Goal: Register for event/course

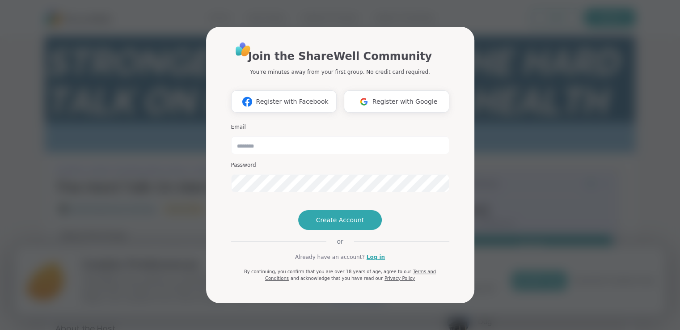
click at [91, 34] on div "Join the ShareWell Community You're minutes away from your first group. No cred…" at bounding box center [339, 165] width 669 height 330
click at [403, 97] on span "Register with Google" at bounding box center [404, 101] width 65 height 9
click at [182, 52] on div "Join the ShareWell Community You're minutes away from your first group. No cred…" at bounding box center [339, 165] width 669 height 330
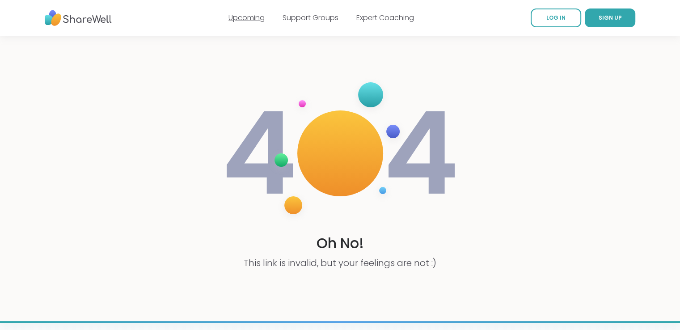
click at [253, 18] on link "Upcoming" at bounding box center [246, 18] width 36 height 10
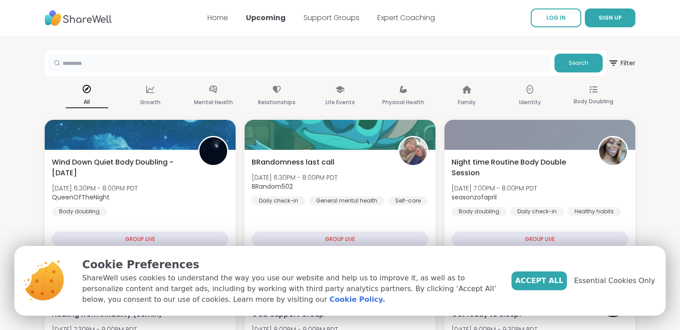
click at [209, 62] on input "text" at bounding box center [299, 63] width 502 height 18
paste input "**********"
type input "**********"
drag, startPoint x: 365, startPoint y: 65, endPoint x: 50, endPoint y: 65, distance: 314.6
click at [50, 65] on div "**********" at bounding box center [299, 63] width 502 height 18
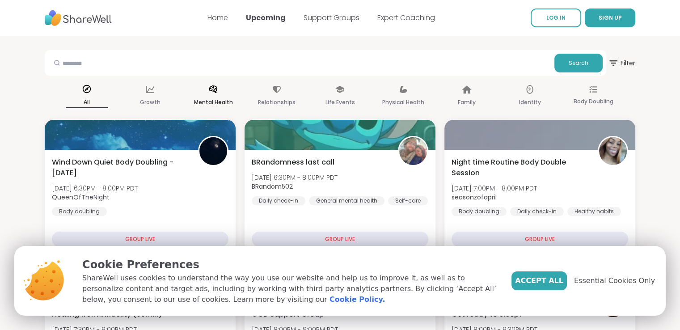
click at [212, 98] on p "Mental Health" at bounding box center [213, 102] width 39 height 11
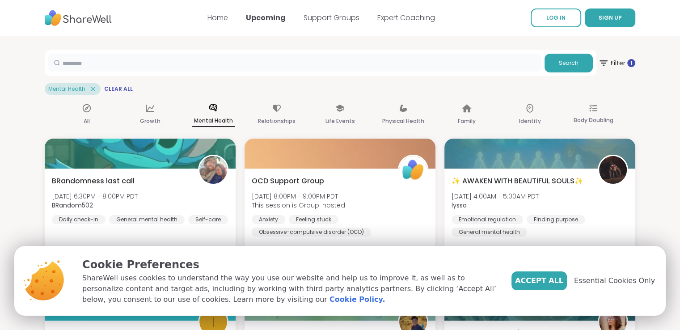
click at [236, 67] on input "text" at bounding box center [294, 63] width 492 height 18
type input "********"
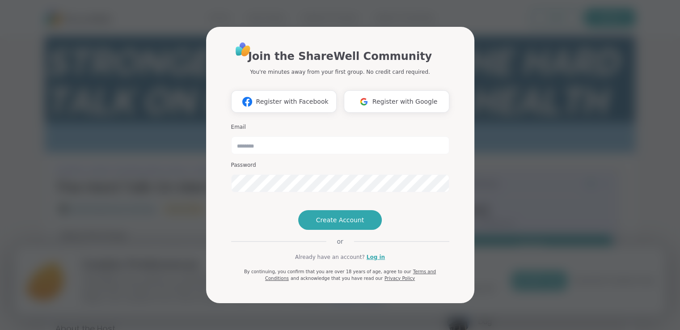
click at [355, 224] on span "Create Account" at bounding box center [340, 219] width 48 height 9
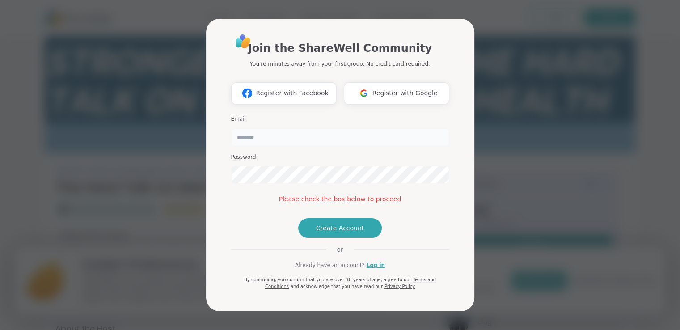
click at [312, 128] on input "email" at bounding box center [340, 137] width 218 height 18
type input "**********"
click at [345, 232] on span "Create Account" at bounding box center [340, 227] width 48 height 9
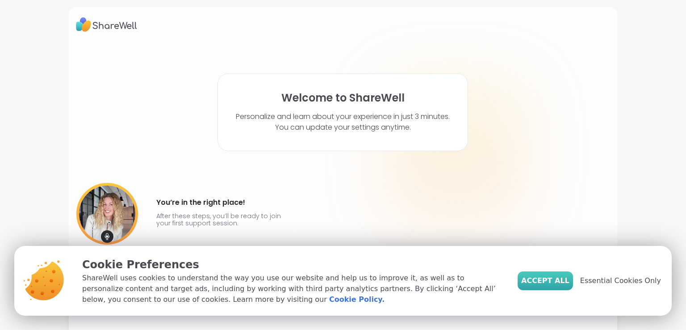
click at [559, 279] on span "Accept All" at bounding box center [545, 280] width 48 height 11
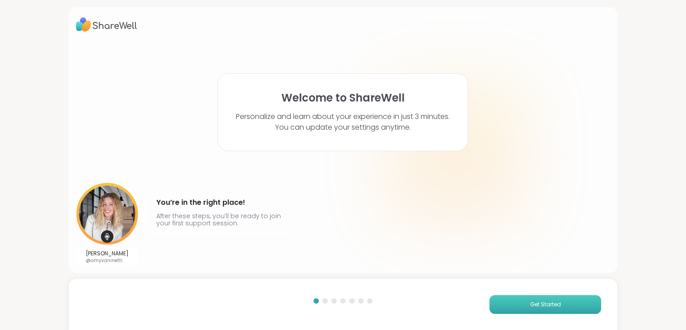
click at [542, 303] on span "Get Started" at bounding box center [545, 304] width 31 height 8
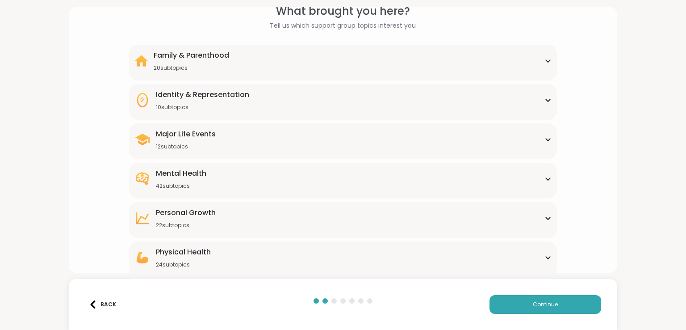
scroll to position [89, 0]
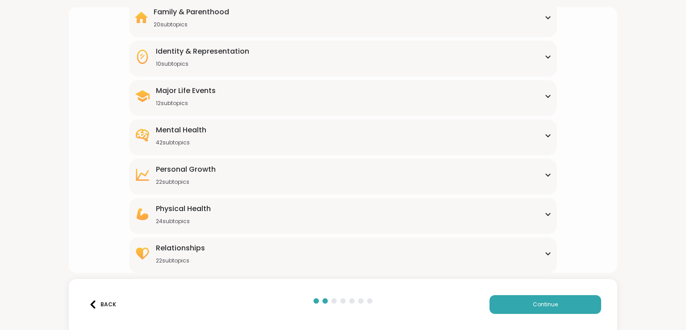
click at [211, 131] on div "Mental Health 42 subtopics" at bounding box center [342, 135] width 417 height 21
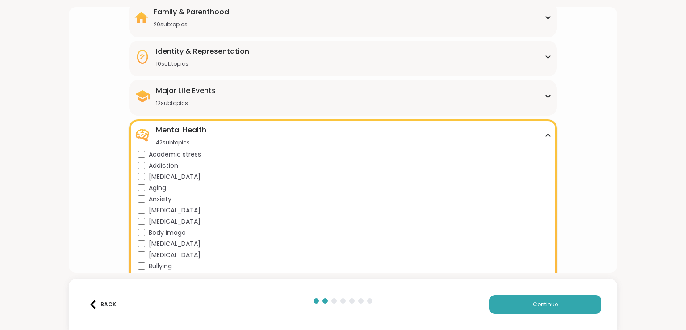
click at [546, 134] on icon at bounding box center [548, 135] width 4 height 2
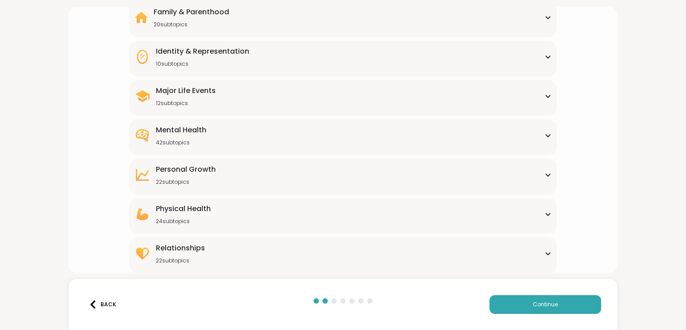
click at [169, 166] on div "Personal Growth" at bounding box center [186, 169] width 60 height 11
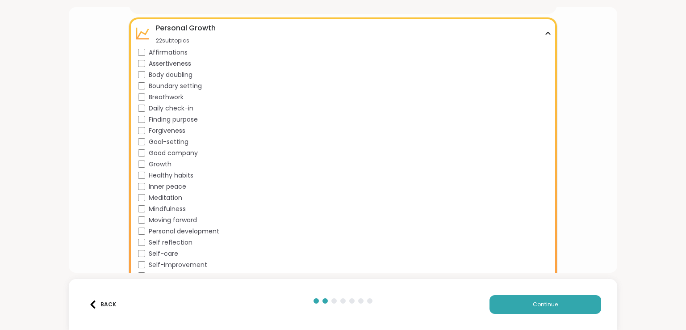
scroll to position [155, 0]
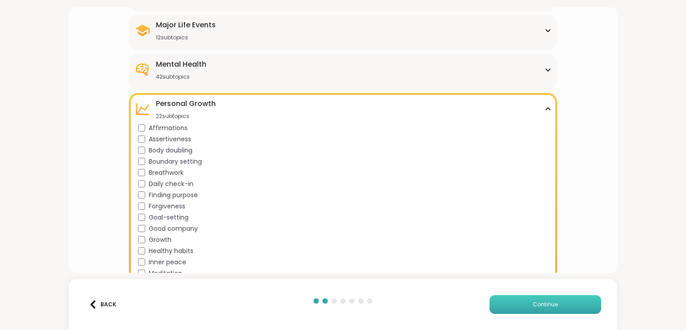
click at [535, 304] on span "Continue" at bounding box center [545, 304] width 25 height 8
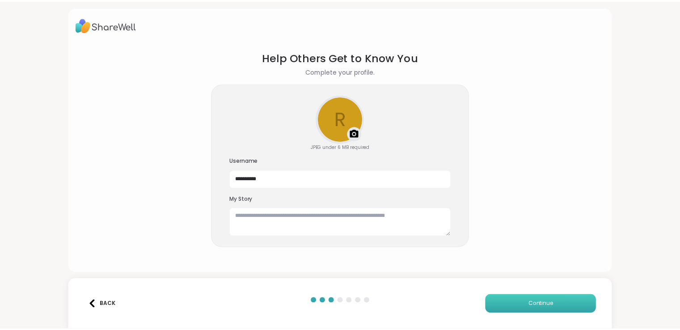
scroll to position [0, 0]
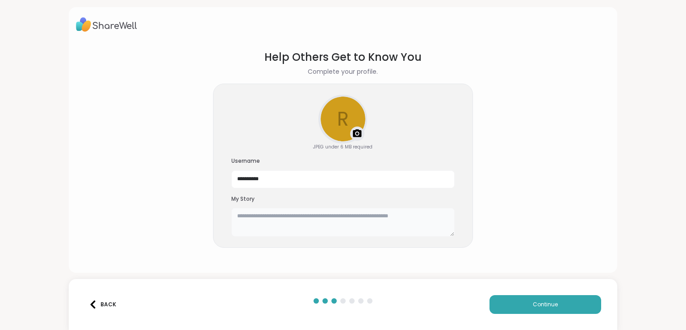
click at [390, 227] on textarea at bounding box center [342, 222] width 223 height 29
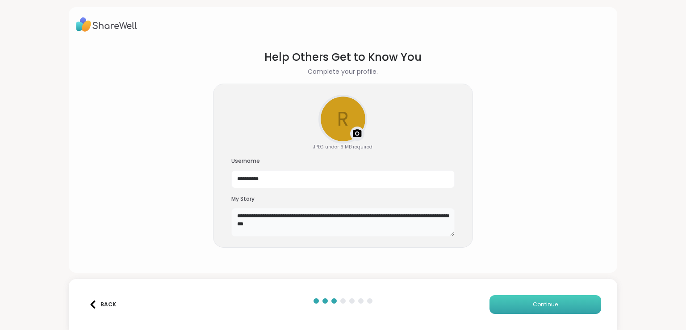
type textarea "**********"
click at [552, 301] on button "Continue" at bounding box center [546, 304] width 112 height 19
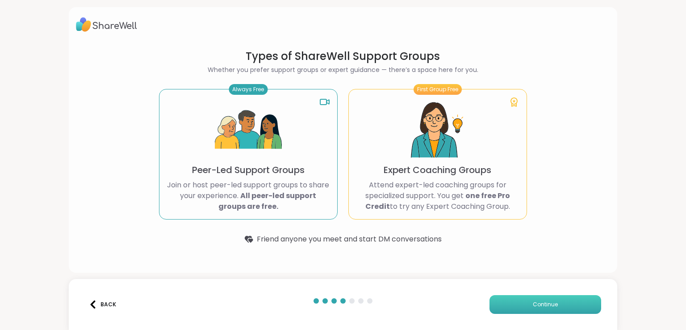
click at [538, 303] on span "Continue" at bounding box center [545, 304] width 25 height 8
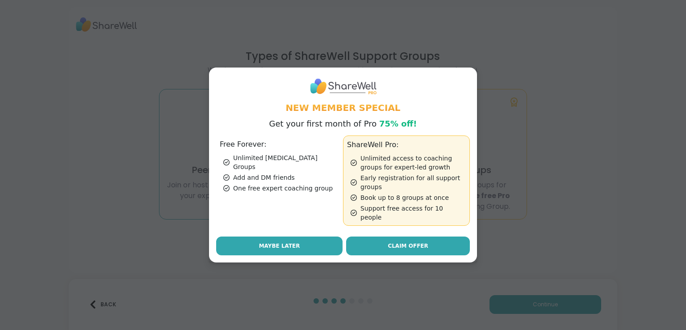
click at [304, 242] on button "Maybe Later" at bounding box center [279, 245] width 126 height 19
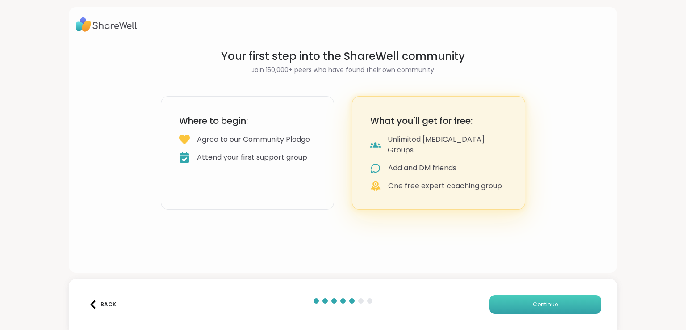
click at [533, 306] on span "Continue" at bounding box center [545, 304] width 25 height 8
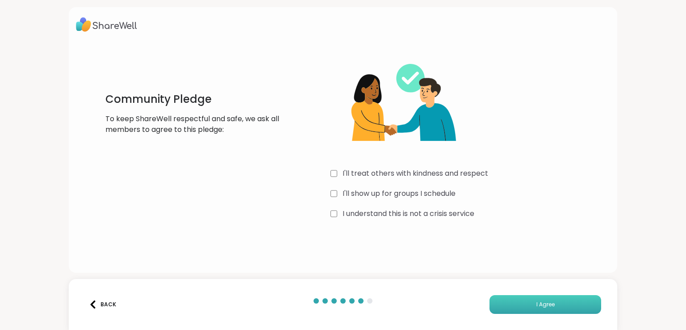
click at [559, 301] on button "I Agree" at bounding box center [546, 304] width 112 height 19
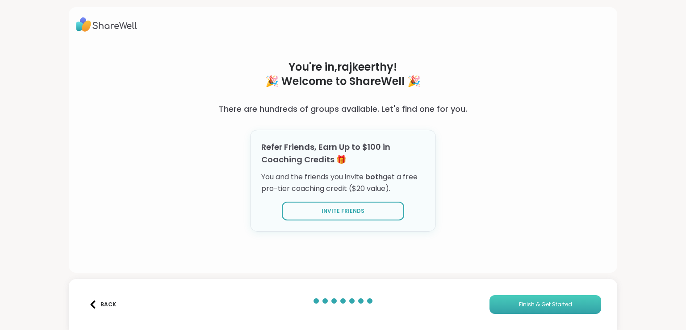
click at [554, 303] on span "Finish & Get Started" at bounding box center [545, 304] width 53 height 8
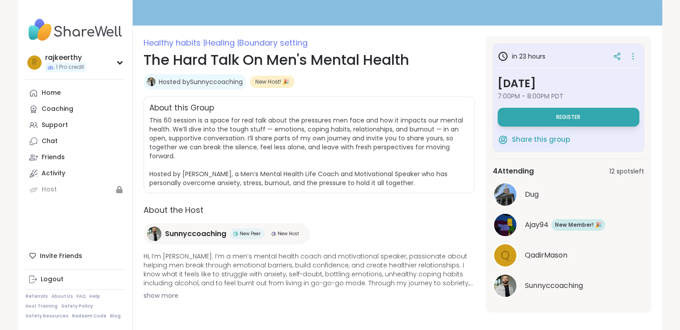
scroll to position [99, 0]
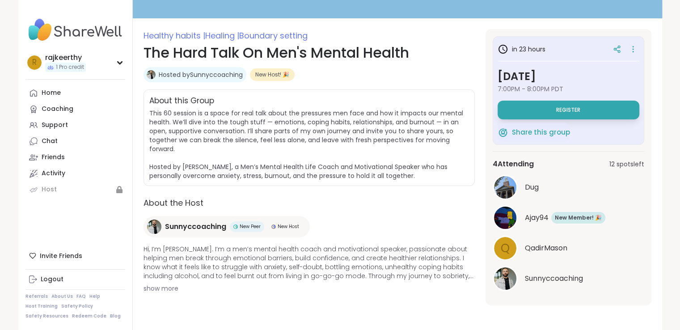
click at [163, 288] on span "show more" at bounding box center [308, 288] width 331 height 9
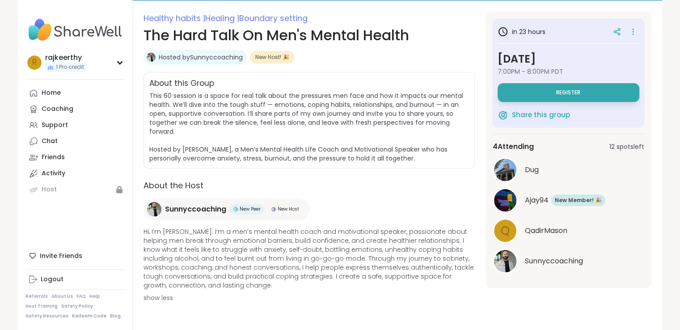
scroll to position [124, 0]
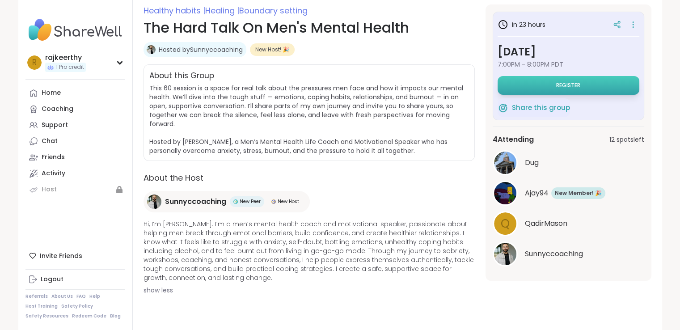
click at [592, 84] on button "Register" at bounding box center [568, 85] width 142 height 19
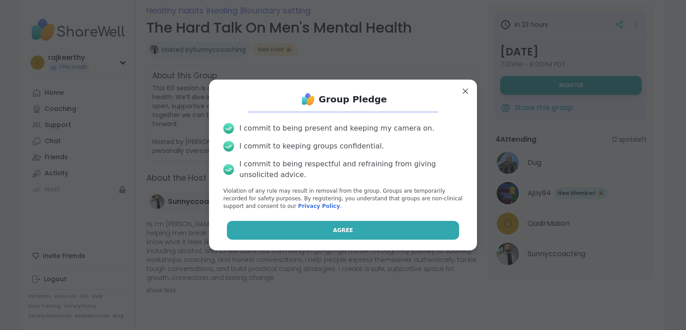
click at [363, 234] on button "Agree" at bounding box center [343, 230] width 233 height 19
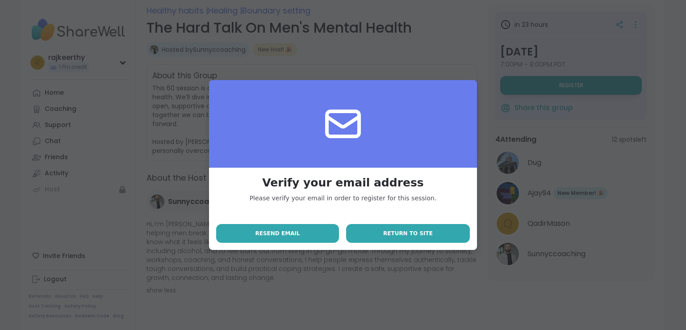
click at [405, 233] on span "Return to site" at bounding box center [408, 233] width 50 height 8
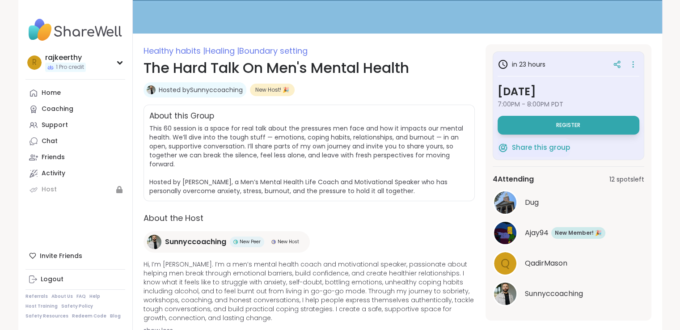
scroll to position [89, 0]
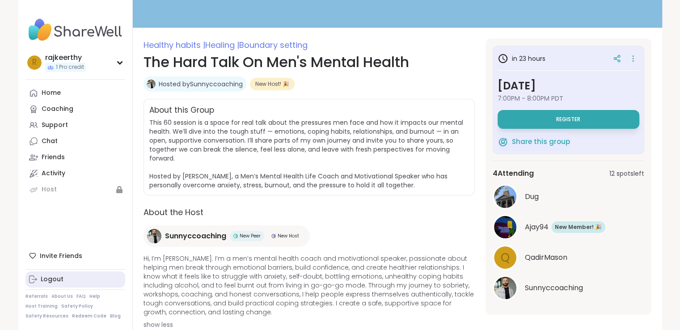
click at [52, 277] on div "Logout" at bounding box center [52, 279] width 23 height 9
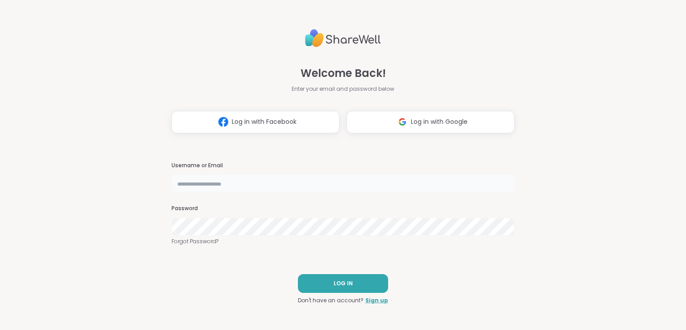
type input "**********"
